Goal: Information Seeking & Learning: Learn about a topic

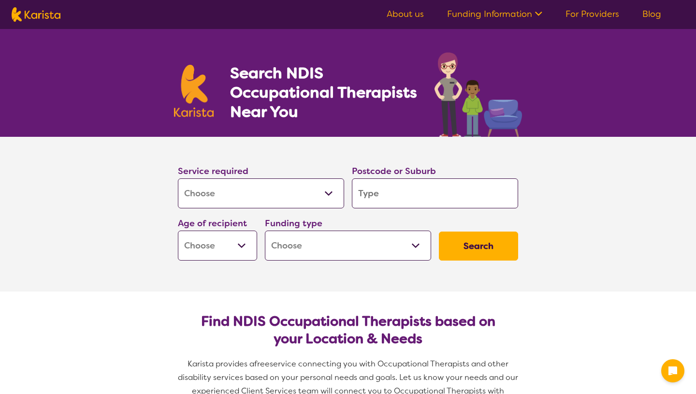
select select "[MEDICAL_DATA]"
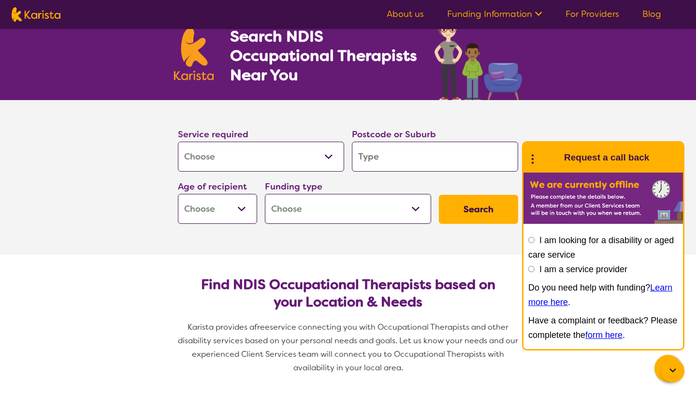
scroll to position [41, 0]
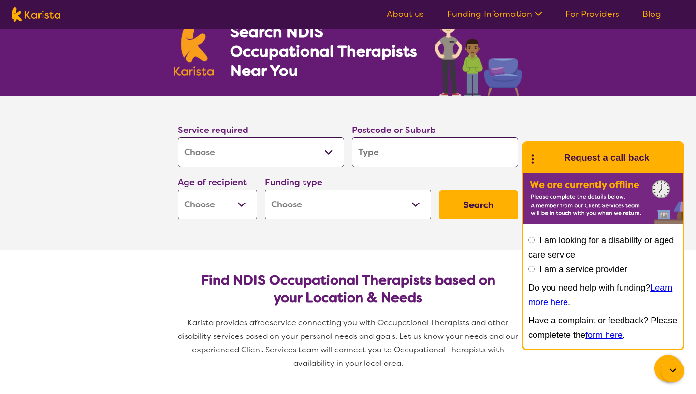
click at [397, 146] on input "search" at bounding box center [435, 152] width 166 height 30
type input "4"
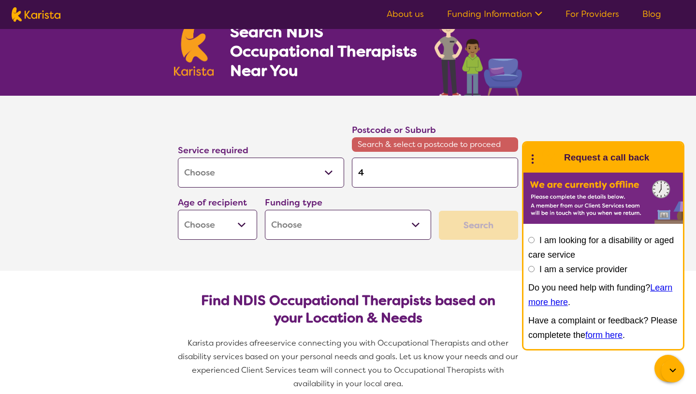
type input "45"
type input "450"
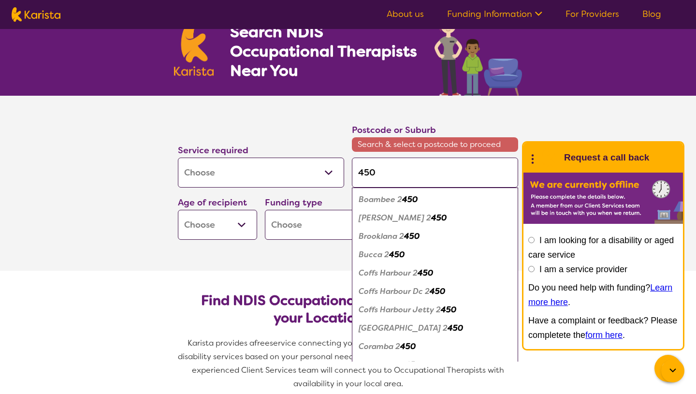
type input "45"
type input "4"
type input "40"
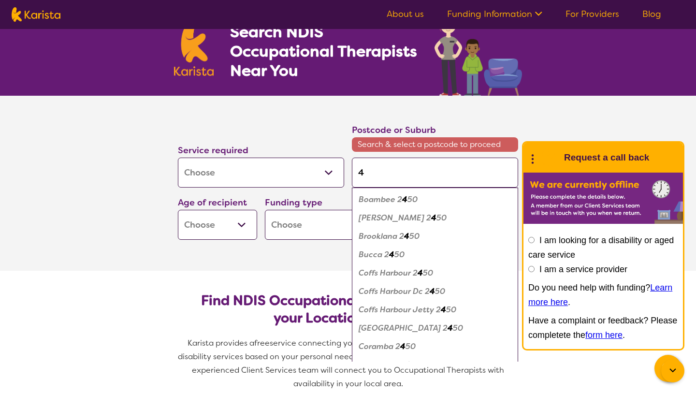
type input "40"
type input "402"
type input "4022"
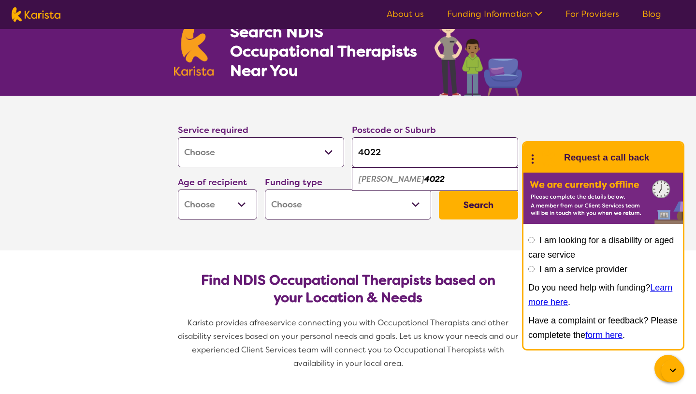
type input "4022"
click at [424, 175] on em "4022" at bounding box center [434, 179] width 20 height 10
click at [476, 205] on button "Search" at bounding box center [478, 204] width 79 height 29
click at [246, 207] on select "Early Childhood - 0 to 9 Child - 10 to 11 Adolescent - 12 to 17 Adult - 18 to 6…" at bounding box center [217, 204] width 79 height 30
select select "AS"
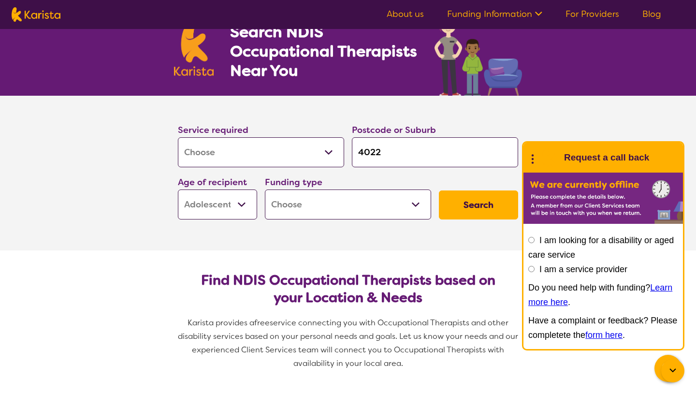
select select "AS"
click at [380, 209] on select "Home Care Package (HCP) National Disability Insurance Scheme (NDIS) I don't know" at bounding box center [348, 204] width 166 height 30
select select "i-don-t-know"
click at [485, 200] on button "Search" at bounding box center [478, 204] width 79 height 29
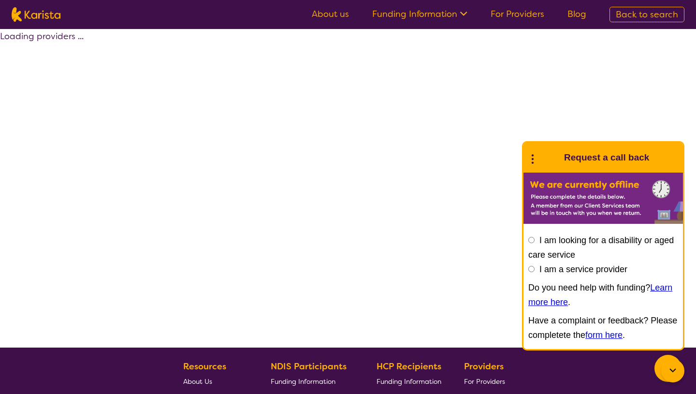
select select "[MEDICAL_DATA]"
select select "AS"
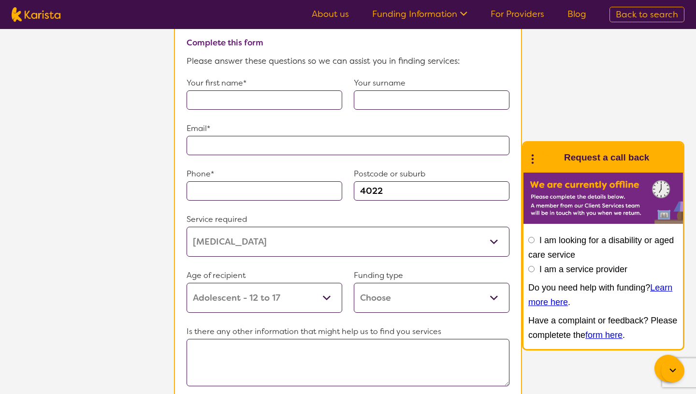
scroll to position [725, 0]
select select "[MEDICAL_DATA]"
select select "AS"
select select "i-don-t-know"
select select "[MEDICAL_DATA]"
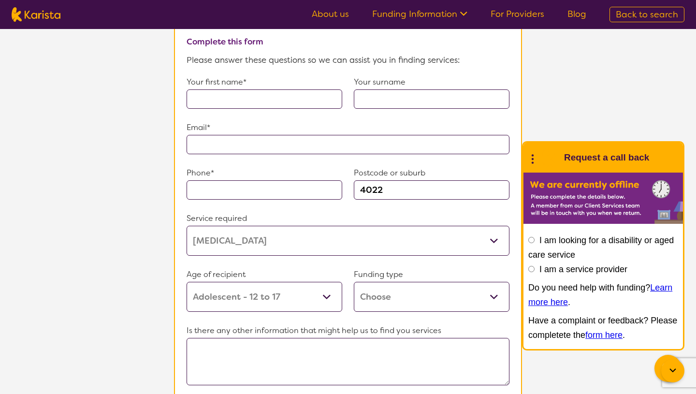
select select "AS"
select select "i-don-t-know"
